Goal: Find specific page/section: Find specific page/section

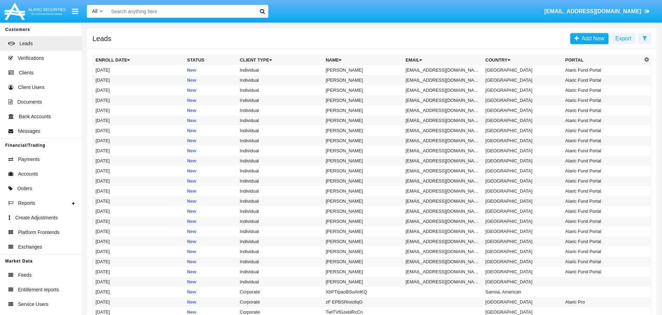
click at [153, 10] on input "Search" at bounding box center [181, 11] width 146 height 13
paste input "[EMAIL_ADDRESS]"
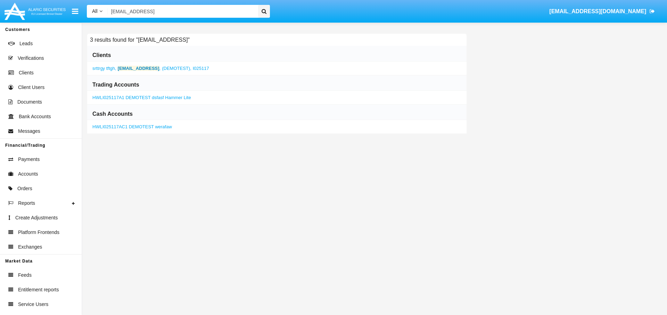
click at [139, 69] on b "[EMAIL_ADDRESS]" at bounding box center [139, 68] width 42 height 5
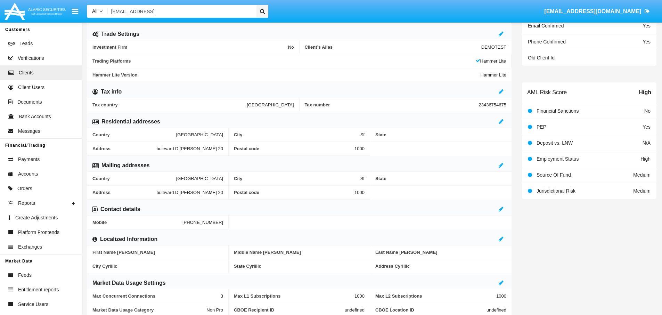
scroll to position [177, 0]
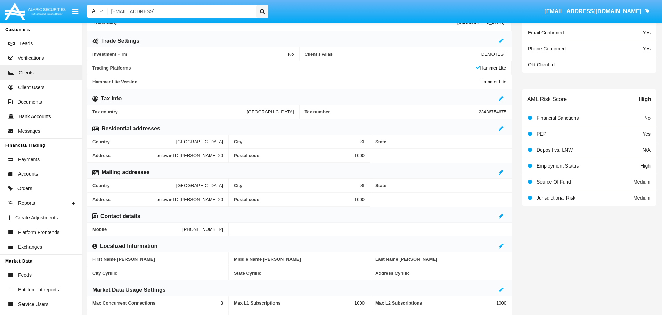
click at [176, 15] on input "[EMAIL_ADDRESS]" at bounding box center [181, 11] width 146 height 13
paste input "[EMAIL_ADDRESS][DOMAIN_NAME]"
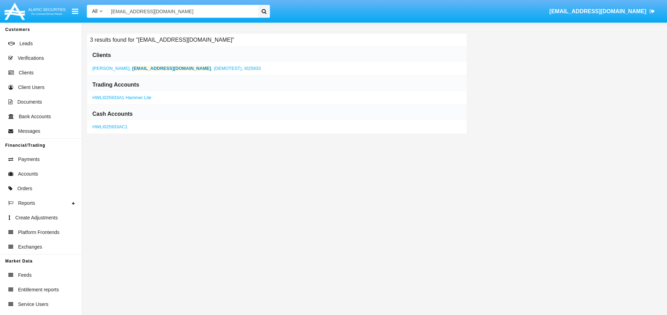
click at [139, 68] on b "[EMAIL_ADDRESS][DOMAIN_NAME]" at bounding box center [171, 68] width 79 height 5
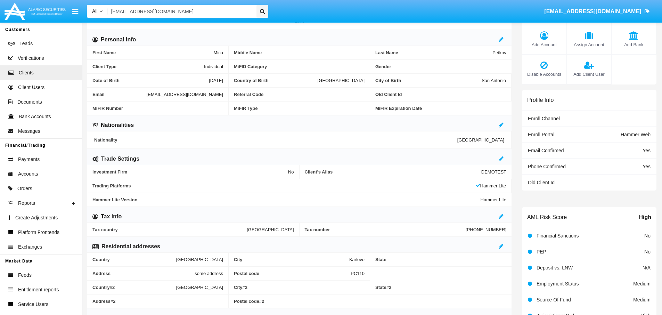
scroll to position [66, 0]
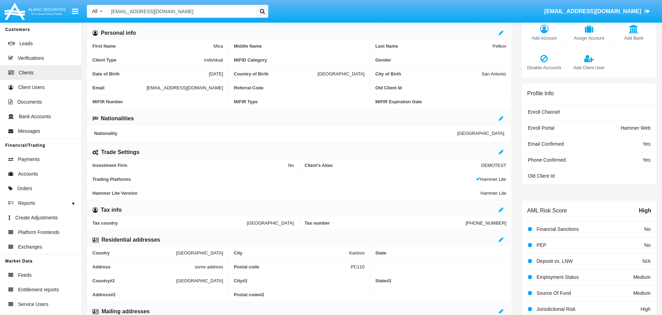
click at [183, 13] on input "[EMAIL_ADDRESS][DOMAIN_NAME]" at bounding box center [181, 11] width 146 height 13
paste input "[EMAIL_ADDRESS][DOMAIN_NAME]"
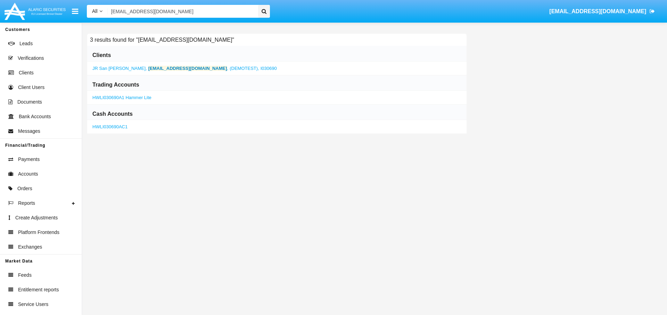
type input "[EMAIL_ADDRESS][DOMAIN_NAME]"
click at [158, 67] on b "[EMAIL_ADDRESS][DOMAIN_NAME]" at bounding box center [187, 68] width 79 height 5
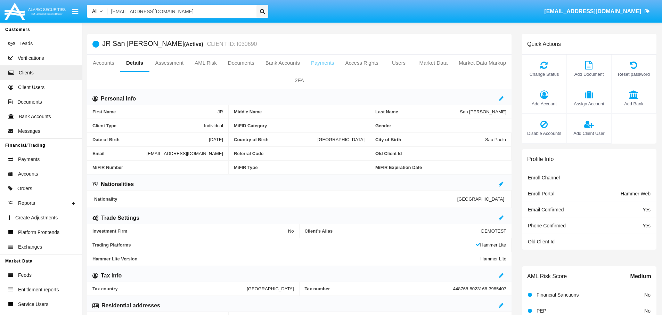
click at [319, 64] on link "Payments" at bounding box center [322, 63] width 34 height 17
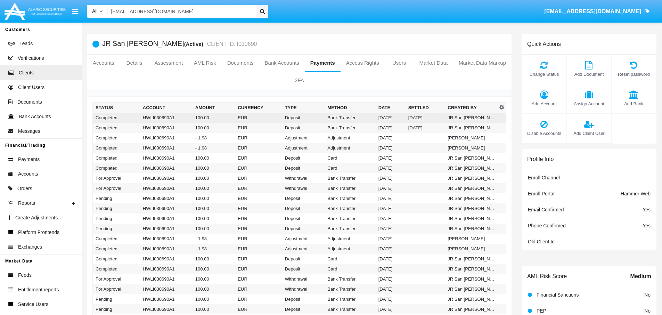
click at [252, 116] on td "EUR" at bounding box center [258, 118] width 47 height 10
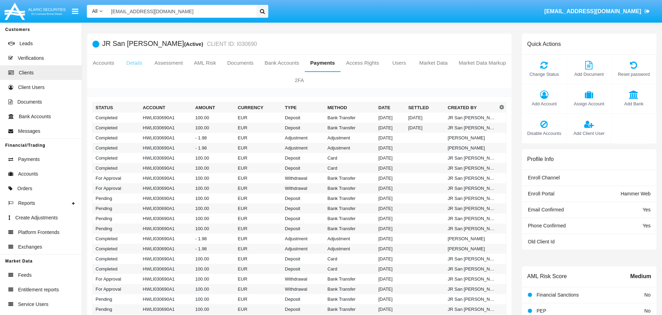
click at [149, 59] on link "Details" at bounding box center [134, 63] width 29 height 17
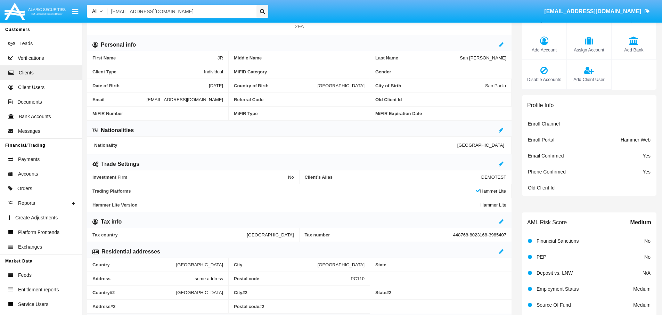
scroll to position [91, 0]
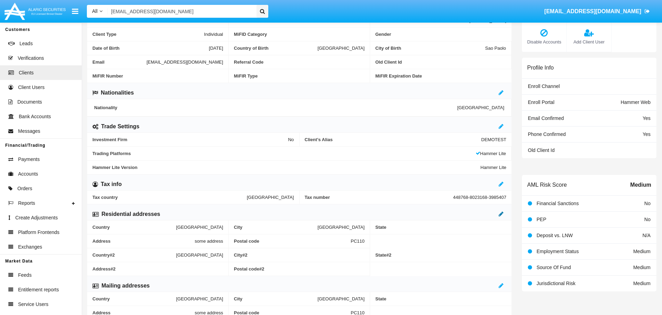
click at [501, 216] on icon at bounding box center [500, 214] width 5 height 6
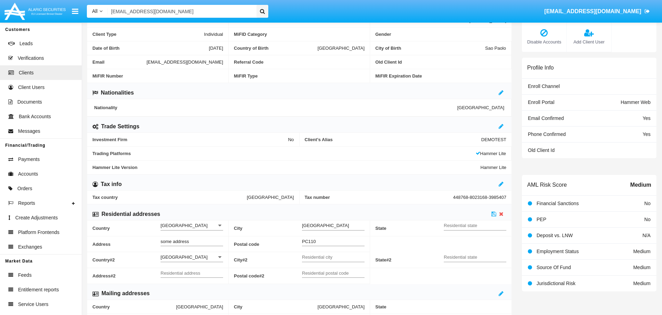
click at [219, 259] on icon at bounding box center [219, 257] width 3 height 6
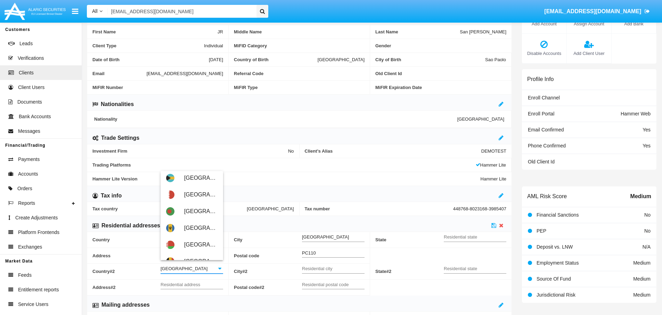
scroll to position [160, 0]
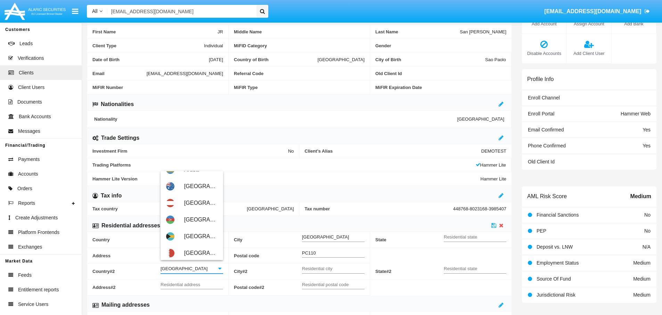
click at [138, 272] on span "Country #2" at bounding box center [126, 271] width 68 height 16
